Goal: Task Accomplishment & Management: Complete application form

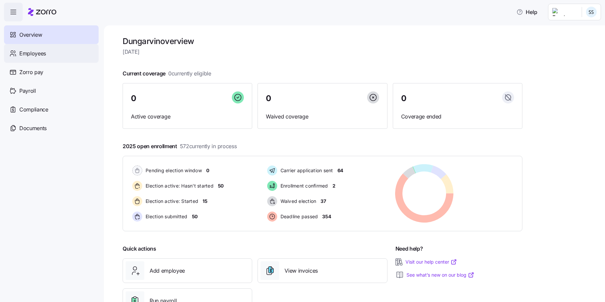
click at [21, 57] on span "Employees" at bounding box center [32, 53] width 27 height 8
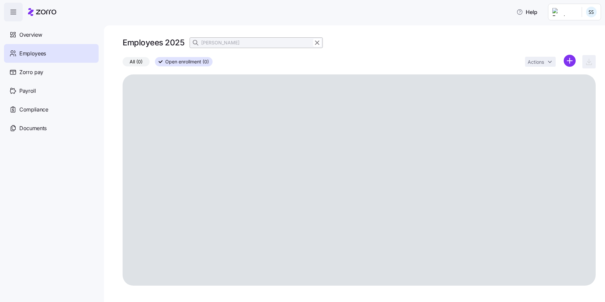
click at [570, 61] on html "Help Overview Employees Zorro pay Payroll Compliance Documents Employees 2025 J…" at bounding box center [302, 149] width 605 height 298
click at [529, 89] on div "Upload roster Add a new employee" at bounding box center [541, 84] width 69 height 27
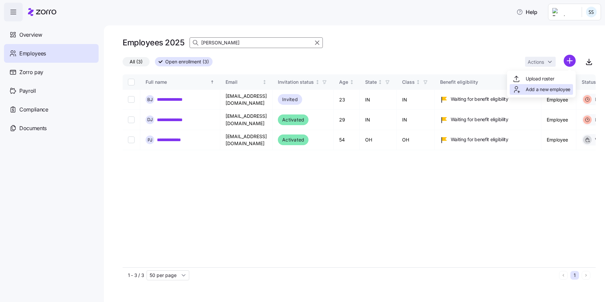
click at [539, 91] on span "Add a new employee" at bounding box center [548, 89] width 45 height 7
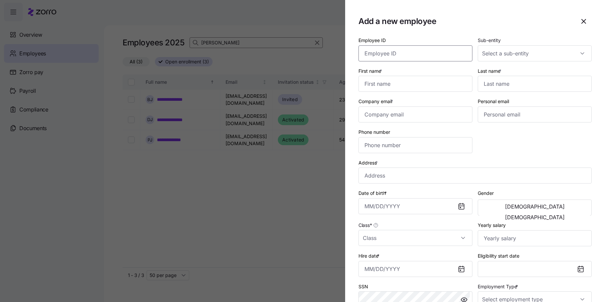
drag, startPoint x: 383, startPoint y: 51, endPoint x: 379, endPoint y: 52, distance: 3.8
click at [381, 51] on input "Employee ID" at bounding box center [416, 53] width 114 height 16
type input "358247"
click at [571, 63] on div "Sub-entity" at bounding box center [534, 48] width 119 height 31
click at [561, 49] on input "Sub-entity" at bounding box center [535, 53] width 114 height 16
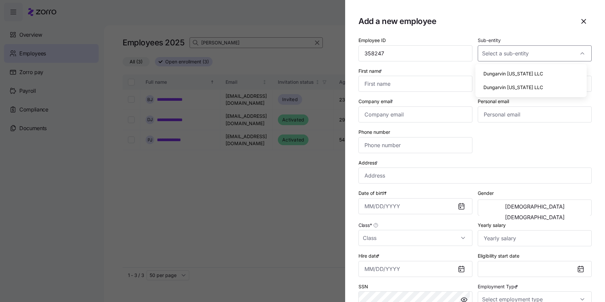
click at [528, 73] on span "Dungarvin Indiana LLC" at bounding box center [514, 73] width 60 height 7
type input "Dungarvin Indiana LLC"
click at [396, 87] on input "First name *" at bounding box center [416, 84] width 114 height 16
type input "Billy"
type input "Makombola"
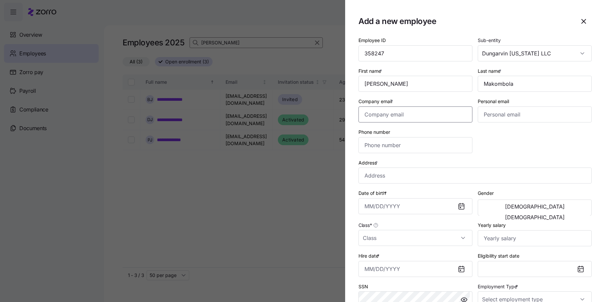
drag, startPoint x: 392, startPoint y: 114, endPoint x: 367, endPoint y: 126, distance: 27.4
click at [392, 114] on input "Company email *" at bounding box center [416, 114] width 114 height 16
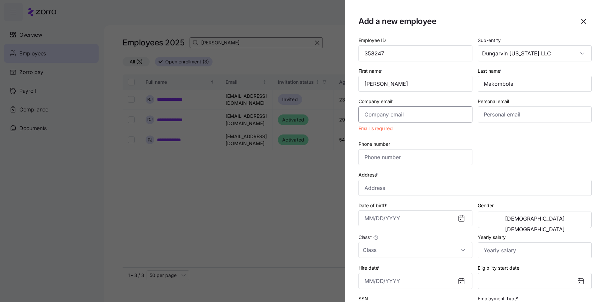
click at [443, 118] on input "Company email *" at bounding box center [416, 114] width 114 height 16
paste input "Billmako3@gmail.com"
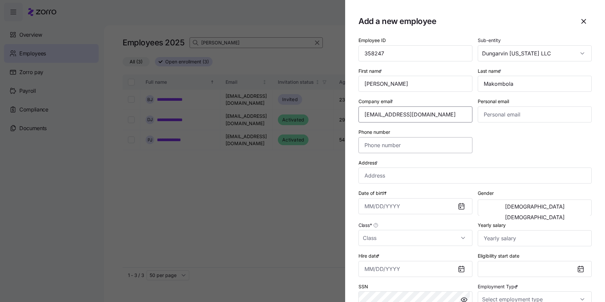
type input "Billmako3@gmail.com"
click at [398, 147] on input "Phone number" at bounding box center [416, 145] width 114 height 16
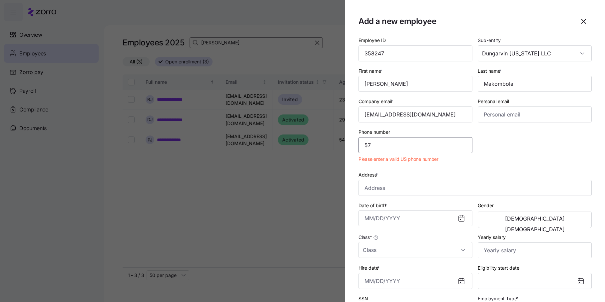
type input "5"
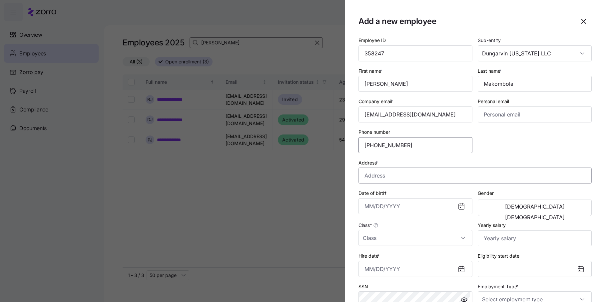
type input "(574) 406-5478"
click at [397, 175] on input "Address *" at bounding box center [475, 175] width 233 height 16
type input "308 Runaway Bay Cir, Mishawaka, IN 46545, USA"
click at [364, 207] on input "Date of birth *" at bounding box center [416, 206] width 114 height 16
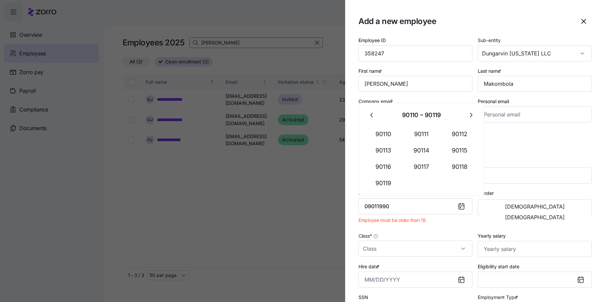
drag, startPoint x: 389, startPoint y: 206, endPoint x: 229, endPoint y: 187, distance: 161.1
click at [229, 298] on div "Add a new employee Employee ID 358247 Sub-entity Dungarvin Indiana LLC First na…" at bounding box center [302, 298] width 605 height 0
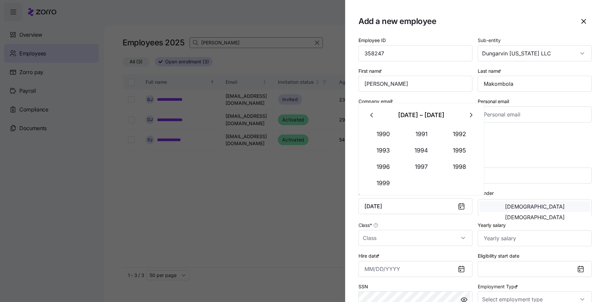
type input "September 1, 1990"
click at [511, 206] on button "Male" at bounding box center [535, 206] width 111 height 11
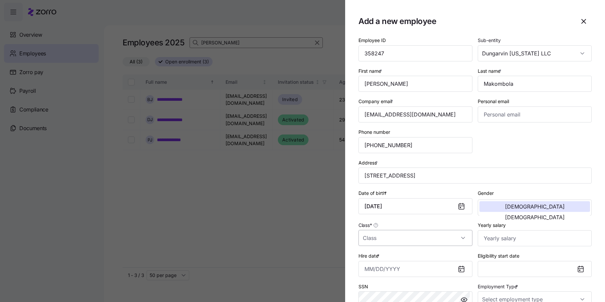
click at [398, 239] on input "Class *" at bounding box center [416, 238] width 114 height 16
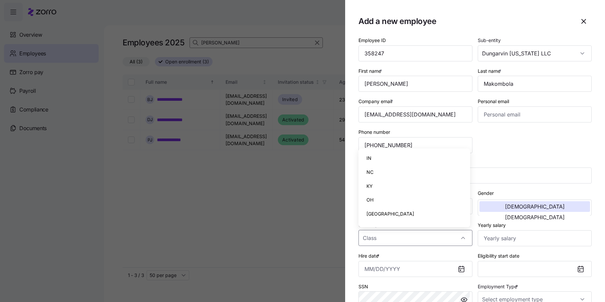
click at [380, 154] on div "IN" at bounding box center [414, 158] width 106 height 14
type input "IN"
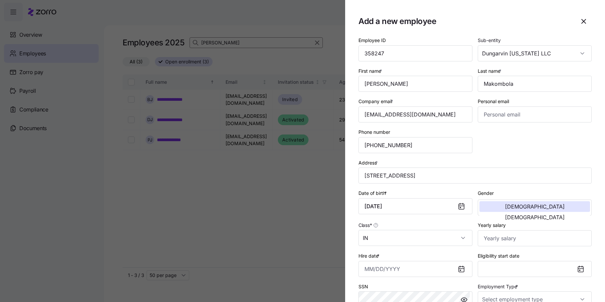
scroll to position [100, 0]
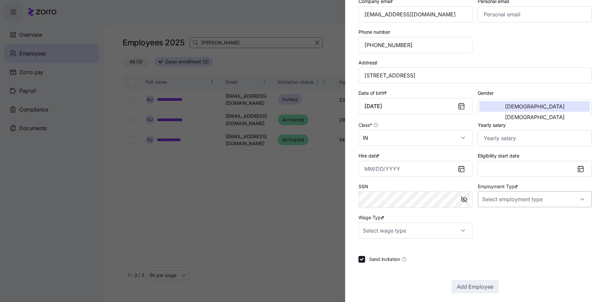
click at [544, 198] on input "Employment Type *" at bounding box center [535, 199] width 114 height 16
click at [518, 228] on div "Part Time" at bounding box center [531, 233] width 106 height 14
type input "Part Time"
click at [348, 218] on section "Add a new employee Employee ID 358247 Sub-entity Dungarvin Indiana LLC First na…" at bounding box center [475, 151] width 260 height 302
click at [367, 223] on input "Wage Type *" at bounding box center [416, 230] width 114 height 16
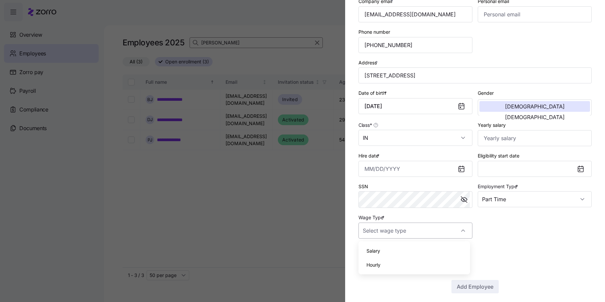
click at [371, 227] on input "Wage Type *" at bounding box center [416, 230] width 114 height 16
click at [369, 236] on input "Wage Type *" at bounding box center [416, 230] width 114 height 16
click at [375, 272] on div "Salary Hourly" at bounding box center [415, 257] width 112 height 33
click at [375, 267] on span "Hourly" at bounding box center [374, 264] width 14 height 7
type input "Hourly"
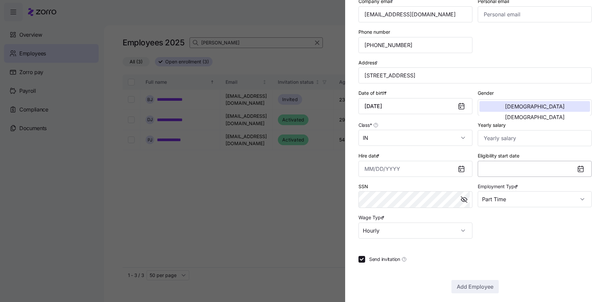
click at [511, 168] on button "Eligibility start date" at bounding box center [535, 169] width 114 height 16
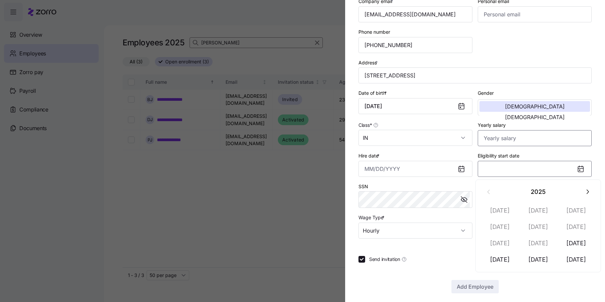
click at [508, 134] on input "Yearly salary" at bounding box center [535, 138] width 114 height 16
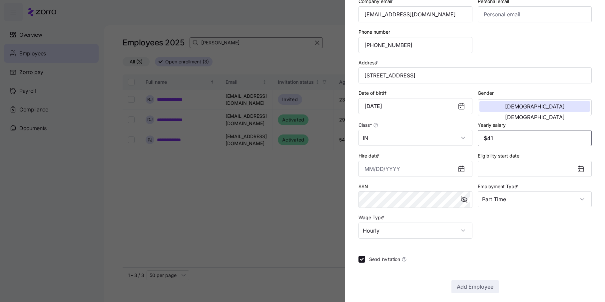
type input "$4"
type input "$17,680"
click at [402, 173] on input "Hire date *" at bounding box center [416, 169] width 114 height 16
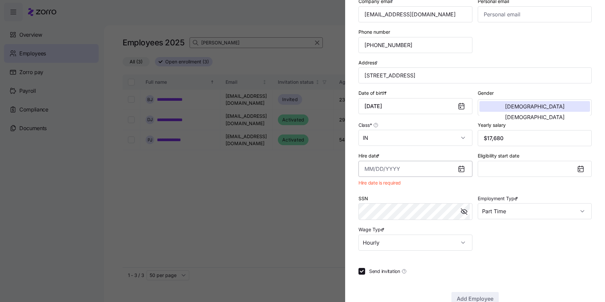
click at [362, 171] on input "Hire date *" at bounding box center [416, 169] width 114 height 16
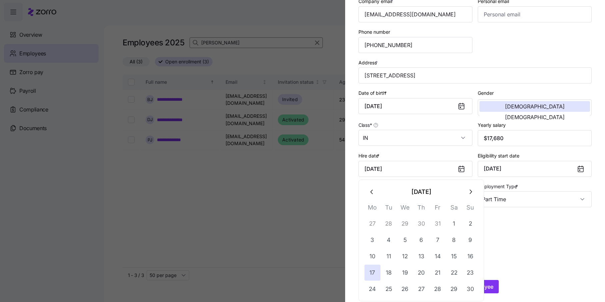
type input "June 17, 2024"
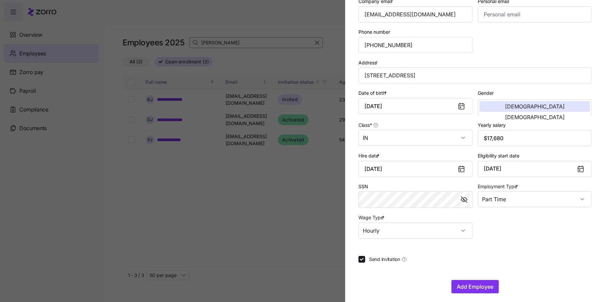
click at [513, 221] on div "Employee ID 358247 Sub-entity Dungarvin Indiana LLC First name * Billy Last nam…" at bounding box center [475, 87] width 239 height 308
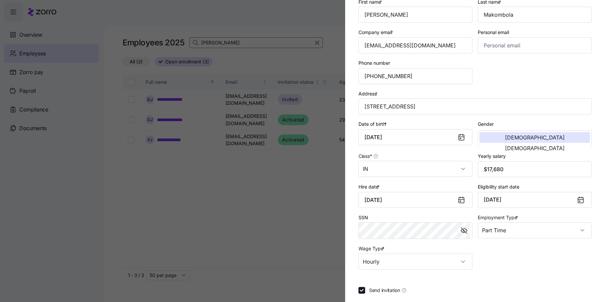
scroll to position [105, 0]
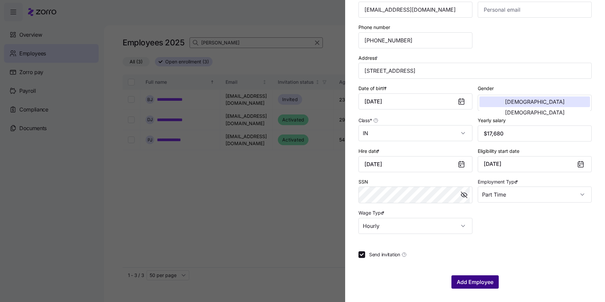
click at [487, 280] on span "Add Employee" at bounding box center [475, 282] width 37 height 8
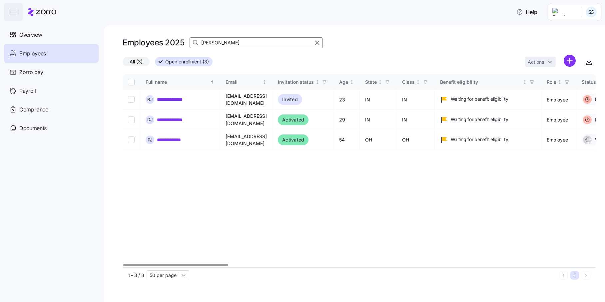
drag, startPoint x: 226, startPoint y: 39, endPoint x: 88, endPoint y: 51, distance: 138.8
click at [103, 47] on div "**********" at bounding box center [302, 149] width 605 height 298
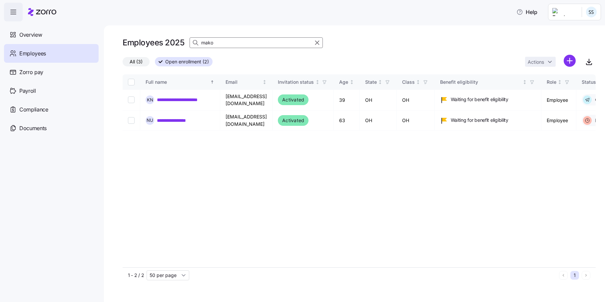
type input "mak"
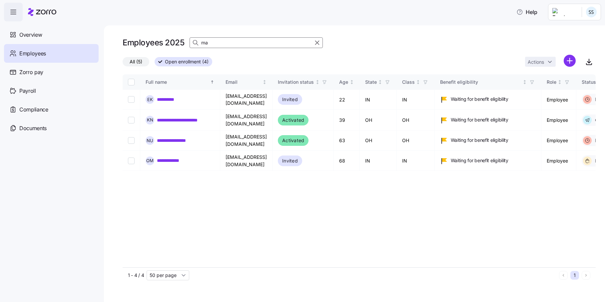
type input "m"
type input "makom"
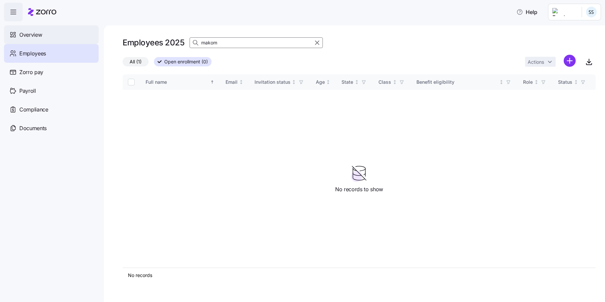
click at [42, 39] on div "Overview" at bounding box center [51, 34] width 95 height 19
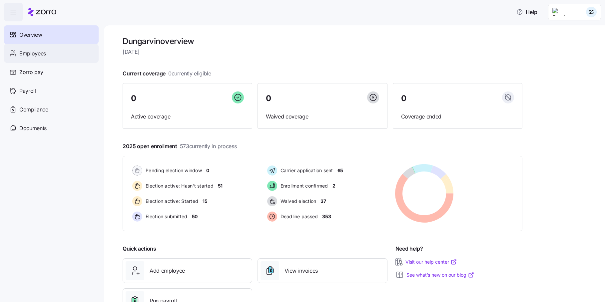
click at [42, 54] on span "Employees" at bounding box center [32, 53] width 27 height 8
click at [584, 13] on html "Help Overview Employees Zorro pay Payroll Compliance Documents Dungarvin overvi…" at bounding box center [302, 149] width 605 height 298
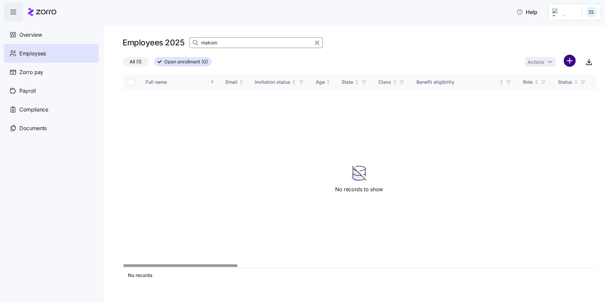
click at [567, 60] on html "Help Overview Employees Zorro pay Payroll Compliance Documents Employees 2025 m…" at bounding box center [302, 149] width 605 height 298
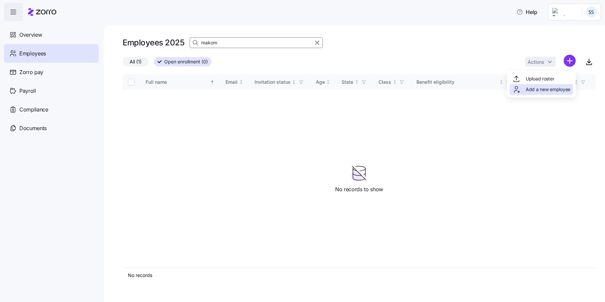
click at [532, 89] on span "Add a new employee" at bounding box center [548, 89] width 45 height 7
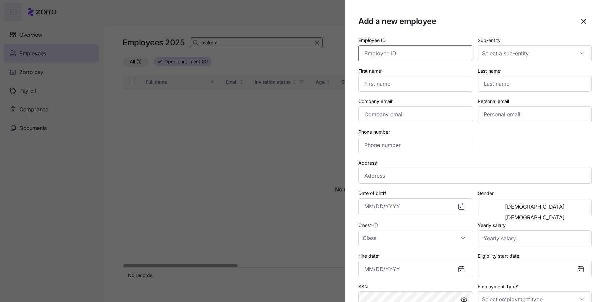
click at [379, 58] on input "Employee ID" at bounding box center [416, 53] width 114 height 16
type input "358247"
click at [484, 60] on input "Sub-entity" at bounding box center [535, 53] width 114 height 16
click at [489, 75] on span "Dungarvin Indiana LLC" at bounding box center [514, 73] width 60 height 7
type input "Dungarvin Indiana LLC"
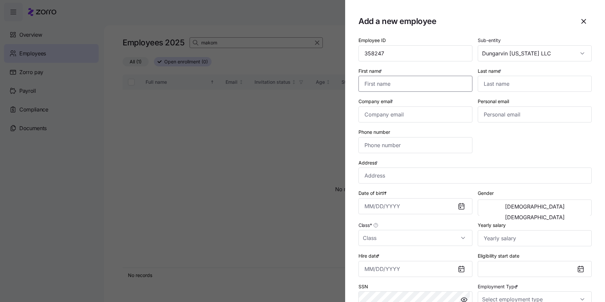
click at [372, 83] on input "First name *" at bounding box center [416, 84] width 114 height 16
type input "Billy"
type input "Makombola"
type input "Billmako3@gmail.com"
type input "(574) 406-5478"
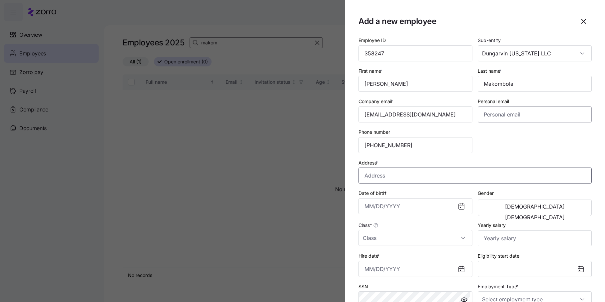
type input "308 Runaway Bay Cir, Mishawaka, IN 46545, USA"
type input "September 1, 1990"
type input "$17,680"
type input "06/17/2024"
click at [508, 136] on div "Employee ID 358247 Sub-entity Dungarvin Indiana LLC First name * Billy Last nam…" at bounding box center [475, 187] width 239 height 308
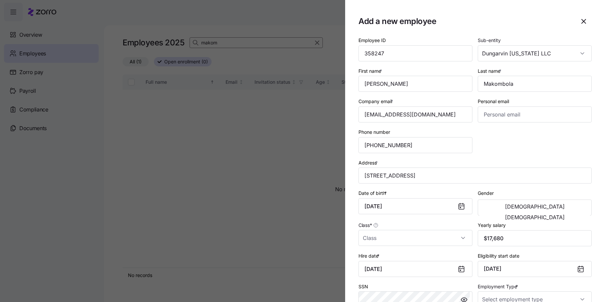
click at [515, 200] on div "Male Female" at bounding box center [535, 207] width 114 height 16
click at [440, 244] on input "Class *" at bounding box center [416, 238] width 114 height 16
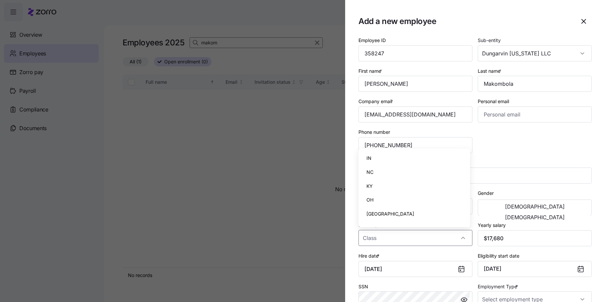
click at [390, 153] on div "IN" at bounding box center [414, 158] width 106 height 14
type input "IN"
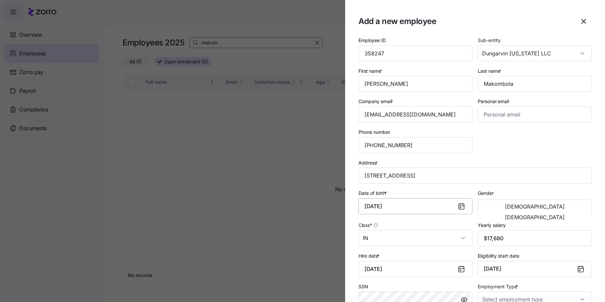
scroll to position [67, 0]
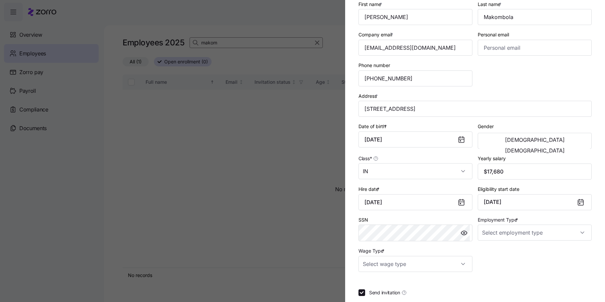
click at [582, 200] on div at bounding box center [584, 201] width 16 height 15
click at [578, 200] on icon at bounding box center [580, 202] width 5 height 5
click at [518, 198] on button "September 1, 2025" at bounding box center [535, 202] width 114 height 16
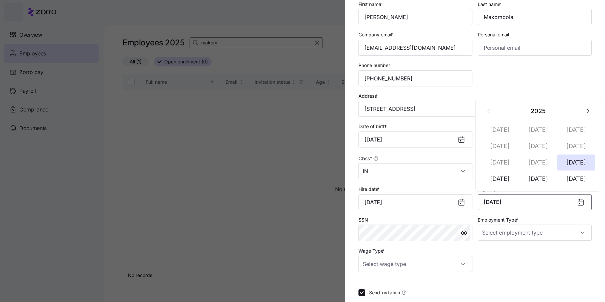
click at [517, 198] on button "September 1, 2025" at bounding box center [535, 202] width 114 height 16
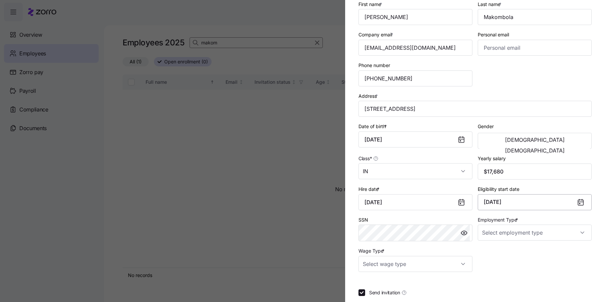
click at [517, 199] on button "September 1, 2025" at bounding box center [535, 202] width 114 height 16
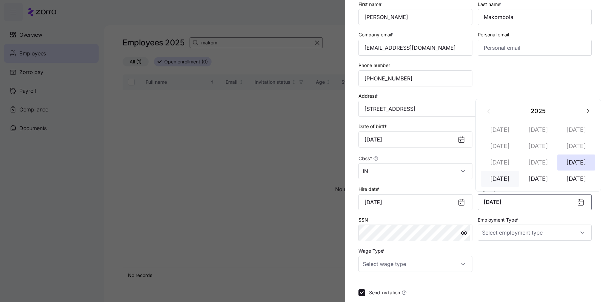
click at [503, 179] on button "Oct 1" at bounding box center [500, 179] width 38 height 16
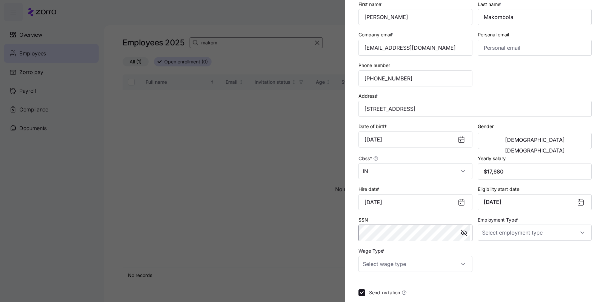
drag, startPoint x: 464, startPoint y: 233, endPoint x: 207, endPoint y: 231, distance: 257.0
click at [207, 298] on div "Add a new employee Employee ID 358247 Sub-entity Dungarvin Indiana LLC First na…" at bounding box center [302, 298] width 605 height 0
click at [527, 223] on div "Employment Type *" at bounding box center [535, 227] width 114 height 25
click at [526, 230] on input "Employment Type *" at bounding box center [535, 232] width 114 height 16
drag, startPoint x: 508, startPoint y: 263, endPoint x: 503, endPoint y: 264, distance: 4.7
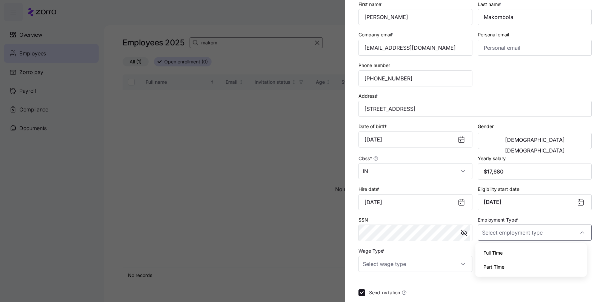
click at [508, 263] on div "Part Time" at bounding box center [531, 267] width 106 height 14
type input "Part Time"
click at [428, 266] on input "Wage Type *" at bounding box center [416, 264] width 114 height 16
click at [383, 241] on div "Hourly" at bounding box center [414, 243] width 106 height 14
type input "Hourly"
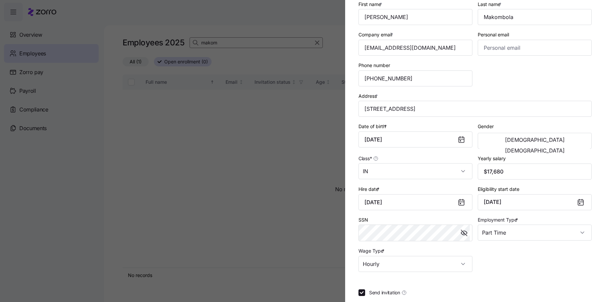
click at [579, 262] on div "Employee ID 358247 Sub-entity Dungarvin Indiana LLC First name * Billy Last nam…" at bounding box center [475, 121] width 239 height 308
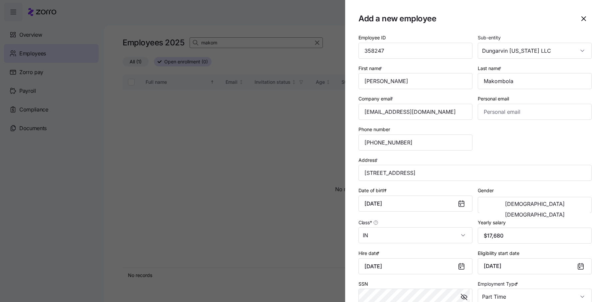
scroll to position [0, 0]
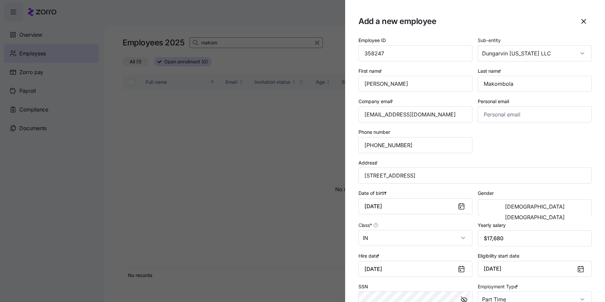
click at [503, 142] on div "Employee ID 358247 Sub-entity Dungarvin Indiana LLC First name * Billy Last nam…" at bounding box center [475, 187] width 239 height 308
click at [510, 205] on button "Male" at bounding box center [535, 206] width 111 height 11
click at [399, 37] on div "Employee ID 358247" at bounding box center [416, 48] width 114 height 25
click at [399, 44] on div "Employee ID 358247" at bounding box center [416, 48] width 114 height 25
click at [405, 57] on input "358247" at bounding box center [416, 53] width 114 height 16
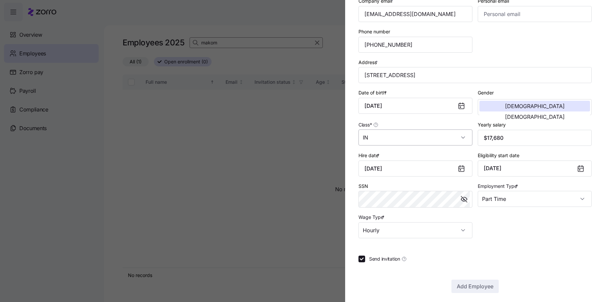
scroll to position [105, 0]
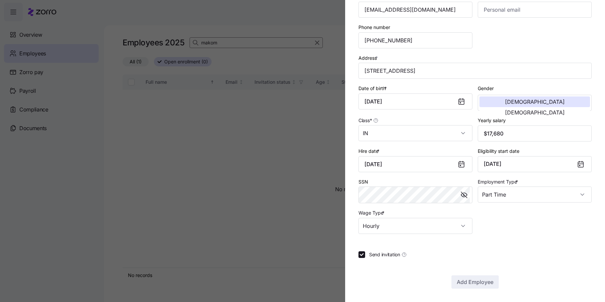
click at [369, 252] on span "Send invitation" at bounding box center [384, 254] width 31 height 7
click at [365, 252] on input "Send invitation" at bounding box center [362, 254] width 7 height 7
click at [364, 256] on input "Send invitation" at bounding box center [362, 254] width 7 height 7
checkbox input "true"
click at [460, 230] on input "Hourly" at bounding box center [416, 226] width 114 height 16
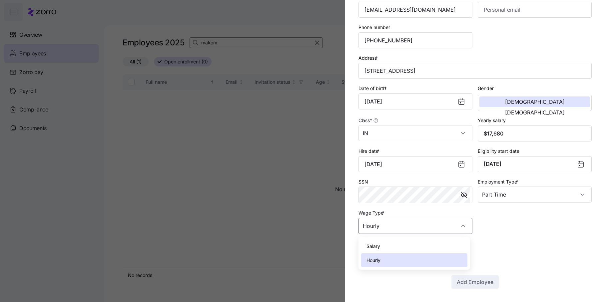
click at [522, 255] on div "Send invitation" at bounding box center [475, 254] width 233 height 7
click at [196, 197] on div at bounding box center [302, 151] width 605 height 302
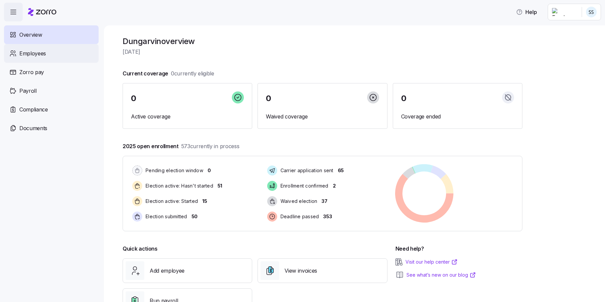
click at [12, 49] on icon at bounding box center [12, 53] width 7 height 8
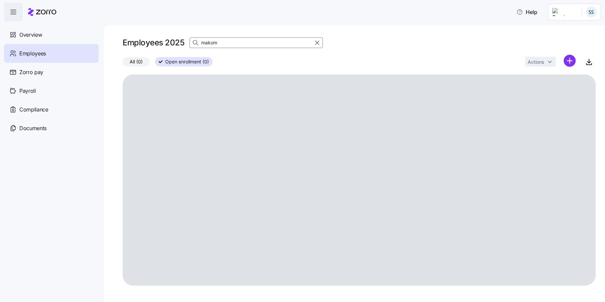
click at [228, 42] on input "makom" at bounding box center [256, 42] width 133 height 11
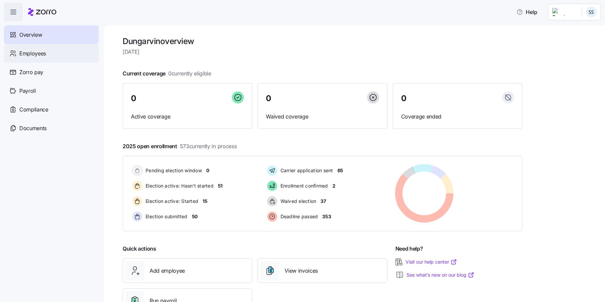
click at [65, 53] on div "Employees" at bounding box center [51, 53] width 95 height 19
